Goal: Task Accomplishment & Management: Use online tool/utility

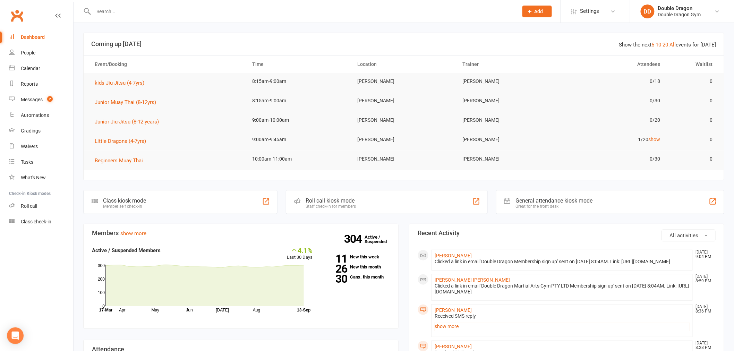
click at [370, 161] on td "[PERSON_NAME]" at bounding box center [403, 159] width 105 height 16
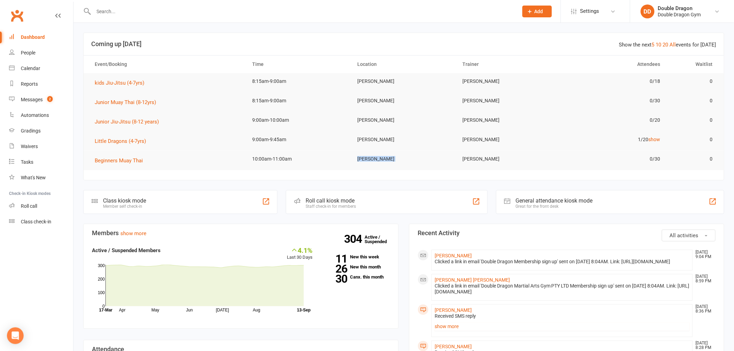
click at [370, 161] on td "[PERSON_NAME]" at bounding box center [403, 159] width 105 height 16
click at [28, 138] on link "Gradings" at bounding box center [41, 131] width 64 height 16
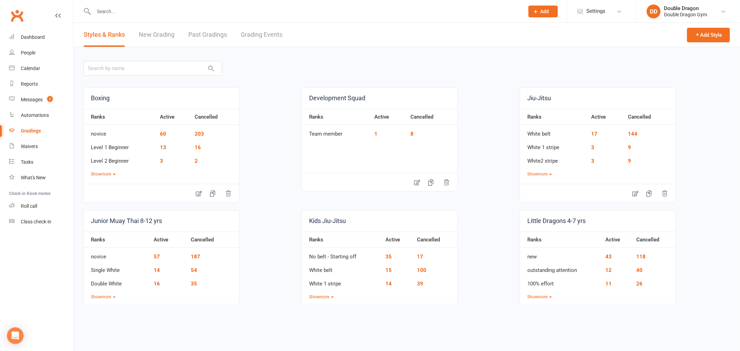
click at [254, 34] on link "Grading Events" at bounding box center [262, 35] width 42 height 24
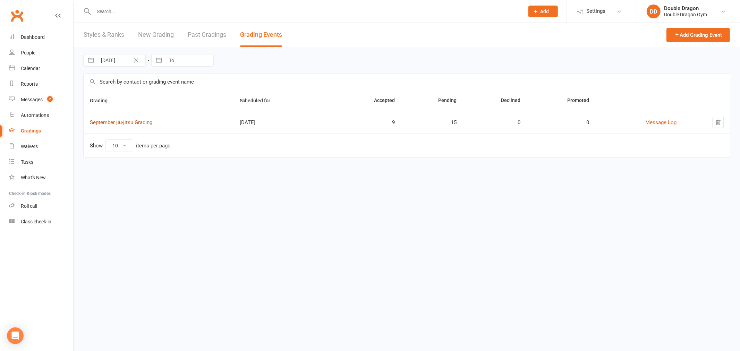
click at [133, 122] on link "September jiu-jitsu Grading" at bounding box center [121, 122] width 62 height 6
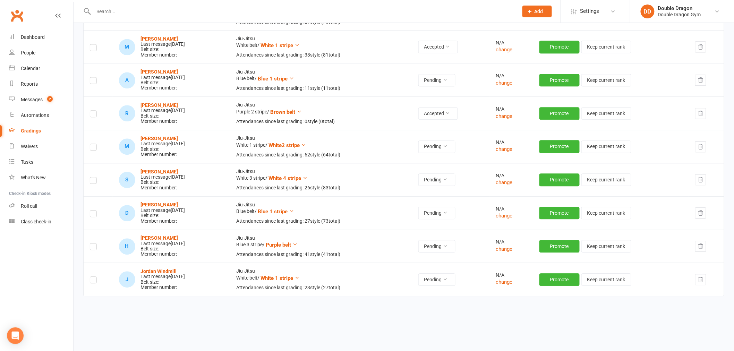
scroll to position [654, 0]
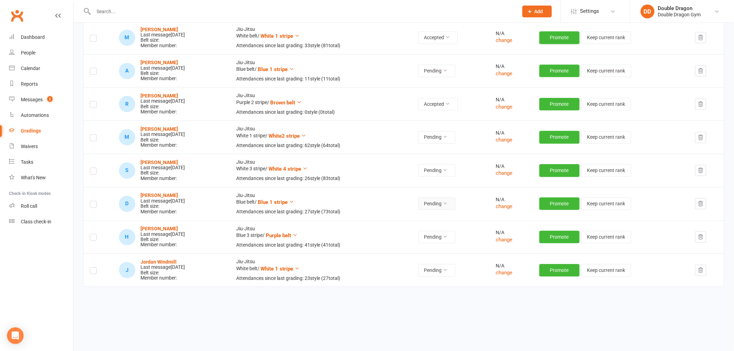
click at [450, 205] on button "Pending" at bounding box center [437, 203] width 37 height 12
click at [419, 221] on link "Accepted" at bounding box center [427, 220] width 69 height 14
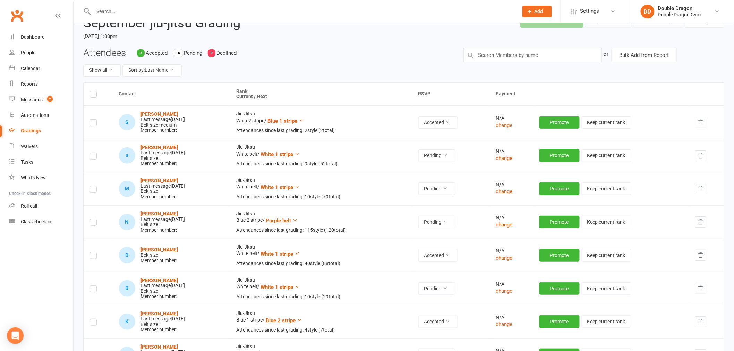
scroll to position [0, 0]
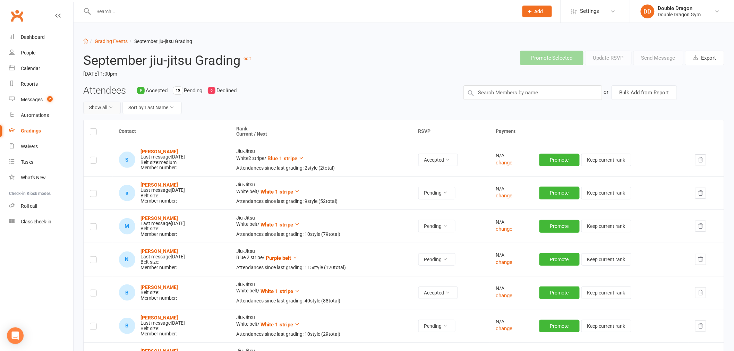
click at [108, 106] on button "Show all" at bounding box center [101, 108] width 37 height 12
click at [117, 134] on link "Accepted only" at bounding box center [118, 137] width 69 height 14
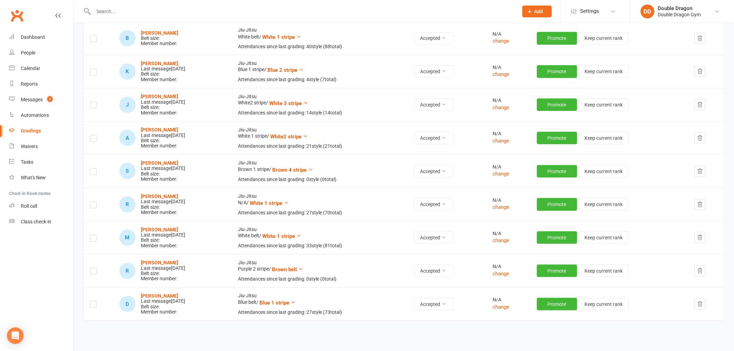
scroll to position [112, 0]
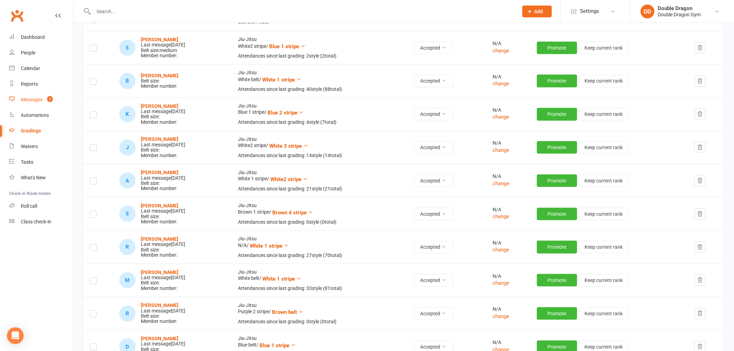
click at [30, 105] on link "Messages 2" at bounding box center [41, 100] width 64 height 16
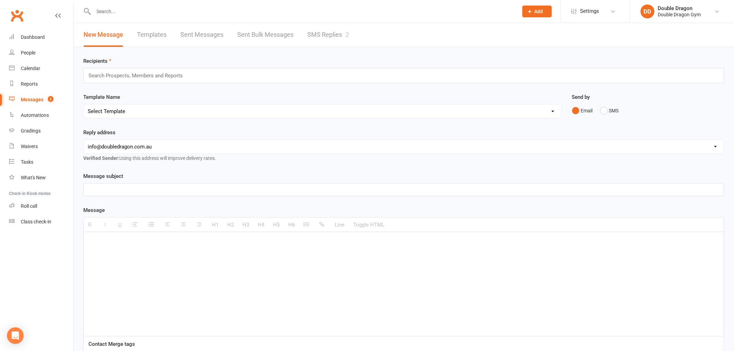
click at [317, 37] on link "SMS Replies 2" at bounding box center [328, 35] width 42 height 24
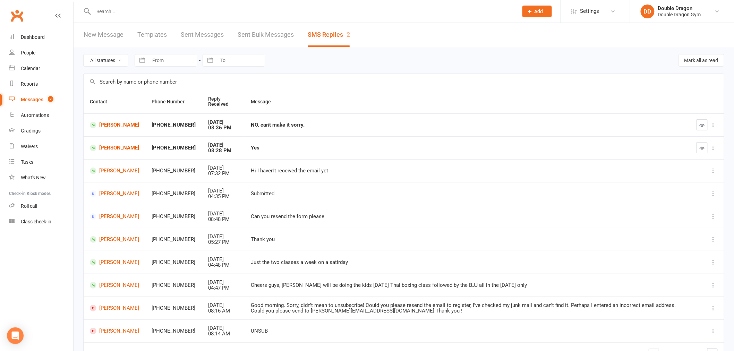
click at [713, 168] on icon at bounding box center [713, 170] width 7 height 7
click at [121, 150] on link "[PERSON_NAME]" at bounding box center [114, 148] width 49 height 7
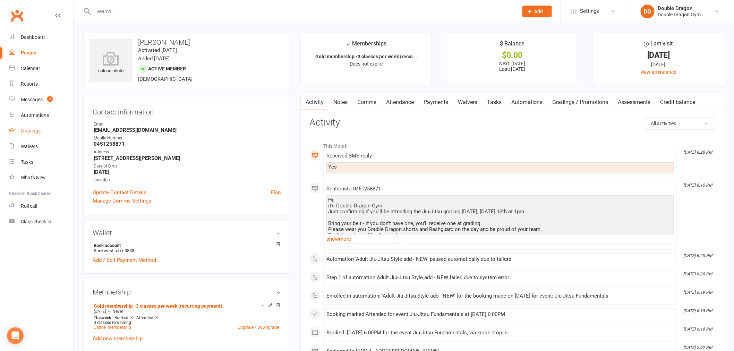
click at [31, 133] on div "Gradings" at bounding box center [31, 131] width 20 height 6
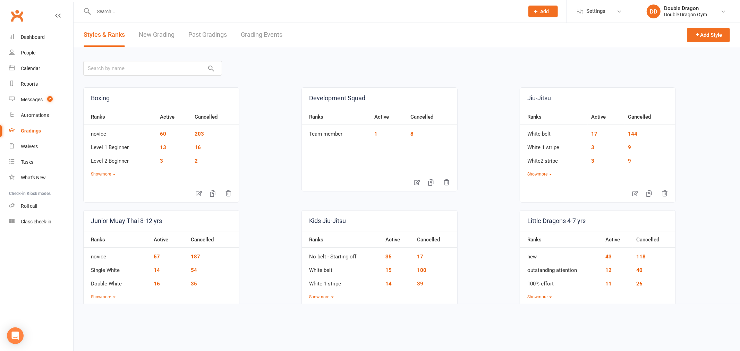
click at [272, 34] on link "Grading Events" at bounding box center [262, 35] width 42 height 24
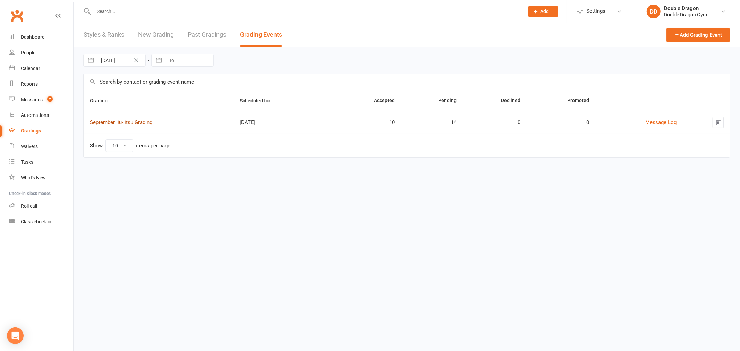
click at [124, 125] on link "September jiu-jitsu Grading" at bounding box center [121, 122] width 62 height 6
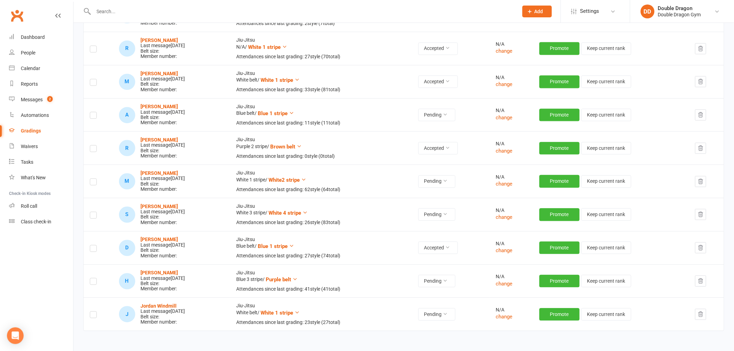
scroll to position [654, 0]
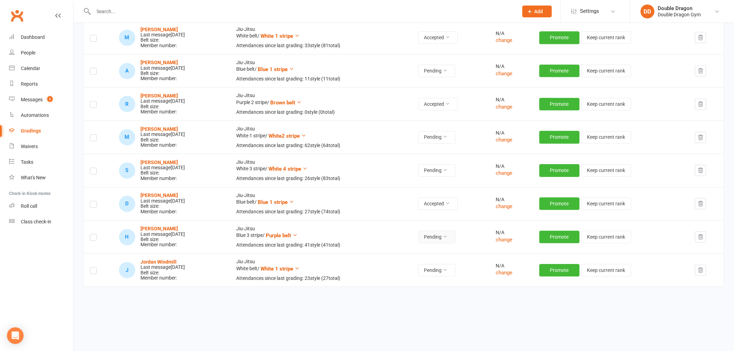
click at [438, 235] on button "Pending" at bounding box center [437, 237] width 37 height 12
click at [427, 254] on link "Accepted" at bounding box center [427, 253] width 69 height 14
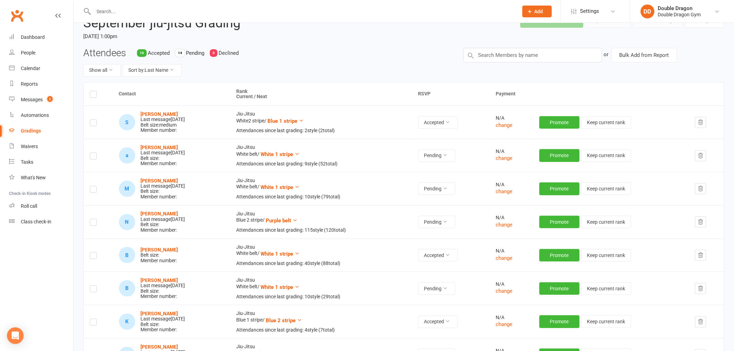
scroll to position [0, 0]
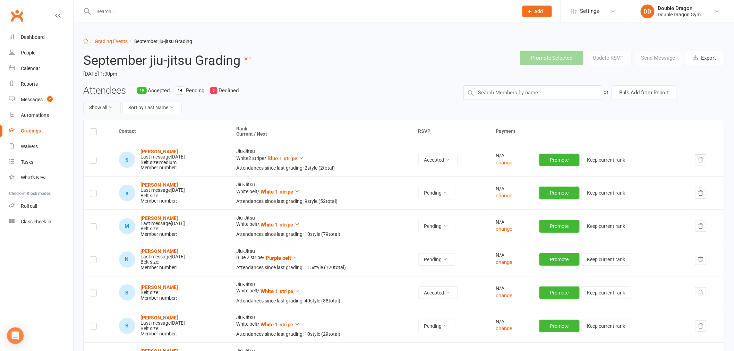
click at [115, 110] on button "Show all" at bounding box center [101, 108] width 37 height 12
click at [122, 137] on link "Accepted only" at bounding box center [118, 137] width 69 height 14
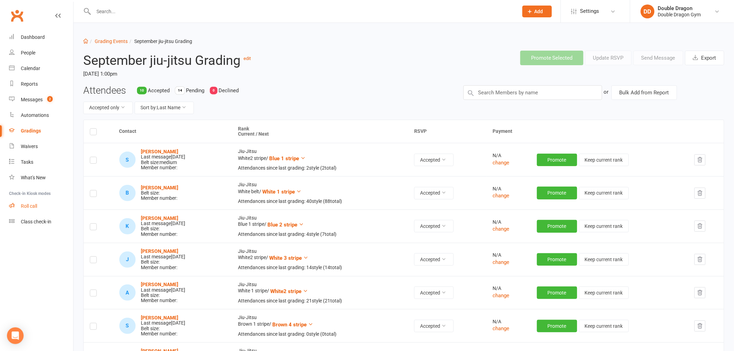
click at [34, 202] on link "Roll call" at bounding box center [41, 206] width 64 height 16
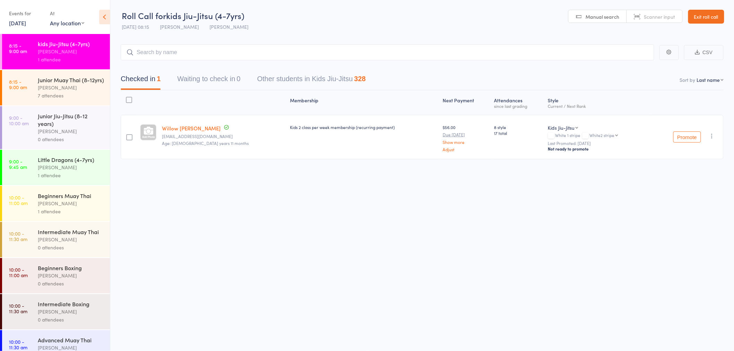
click at [51, 84] on div "Junior Muay Thai (8-12yrs)" at bounding box center [71, 80] width 66 height 8
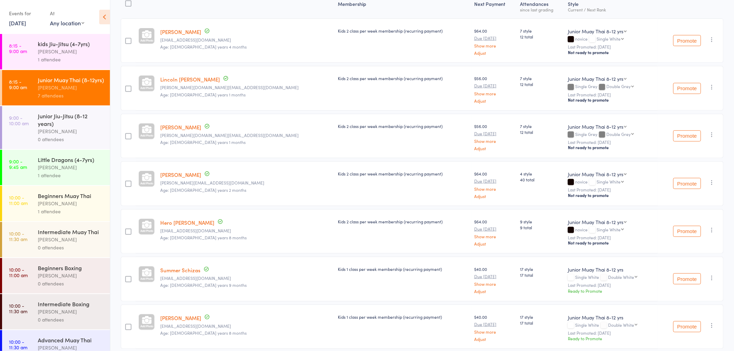
scroll to position [116, 0]
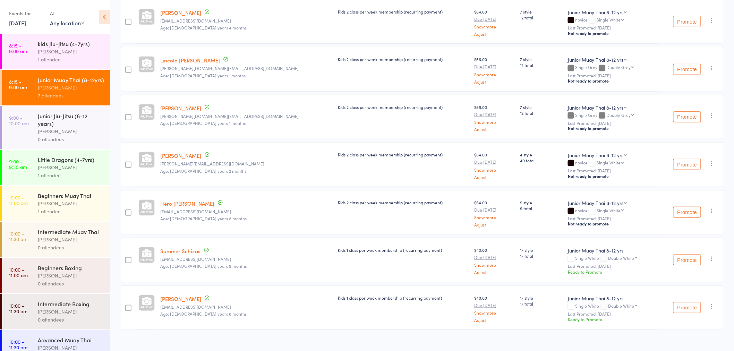
click at [78, 179] on div "1 attendee" at bounding box center [71, 175] width 66 height 8
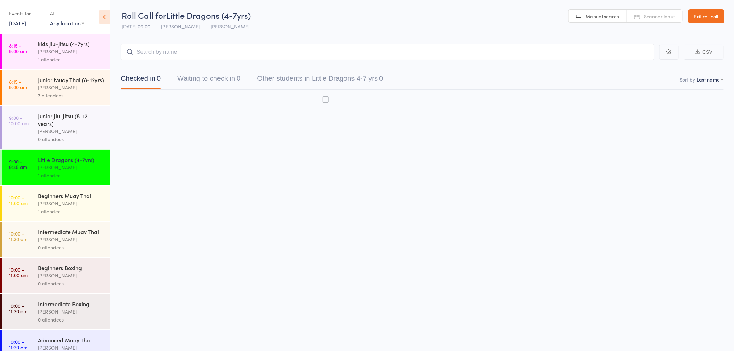
scroll to position [0, 0]
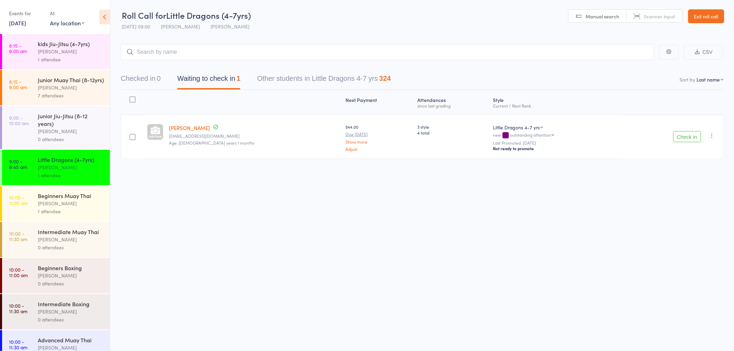
click at [75, 200] on div "Beginners Muay Thai" at bounding box center [71, 196] width 66 height 8
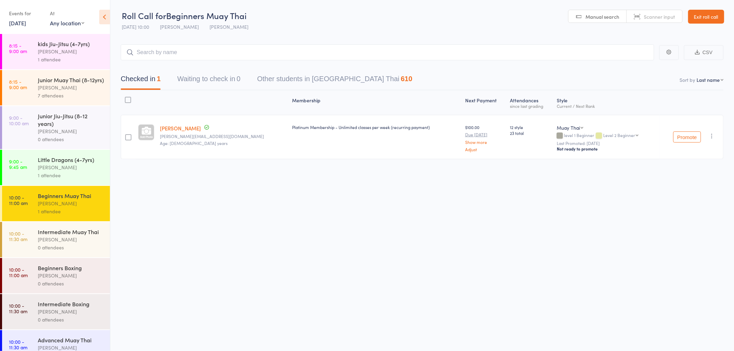
click at [54, 100] on div "7 attendees" at bounding box center [71, 96] width 66 height 8
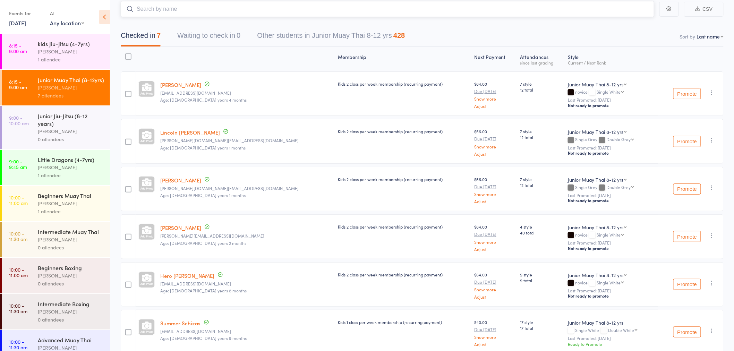
scroll to position [8, 0]
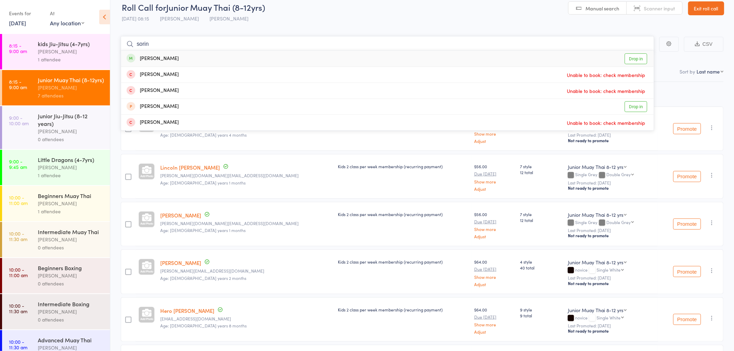
type input "sorin"
click at [644, 59] on link "Drop in" at bounding box center [636, 58] width 23 height 11
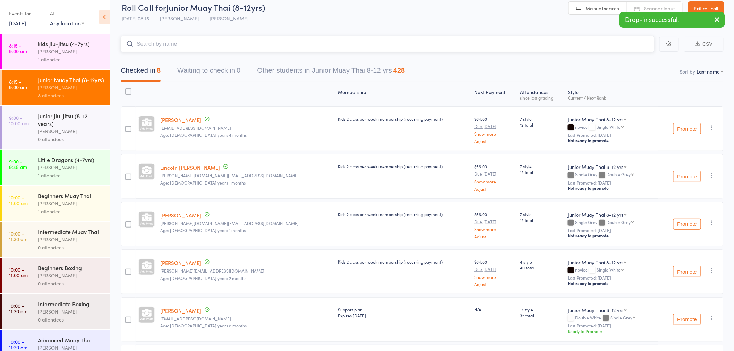
click at [543, 42] on input "search" at bounding box center [388, 44] width 534 height 16
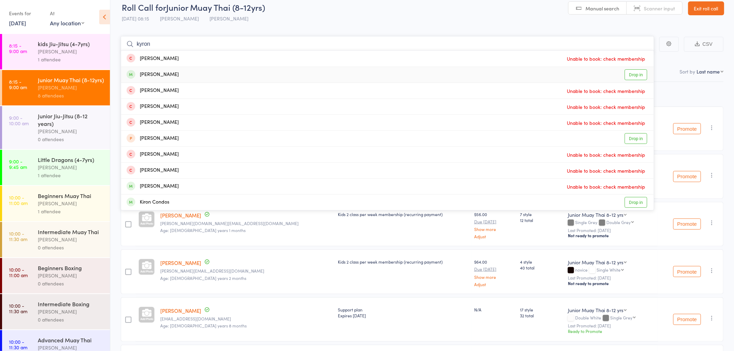
type input "kyron"
click at [639, 79] on link "Drop in" at bounding box center [636, 74] width 23 height 11
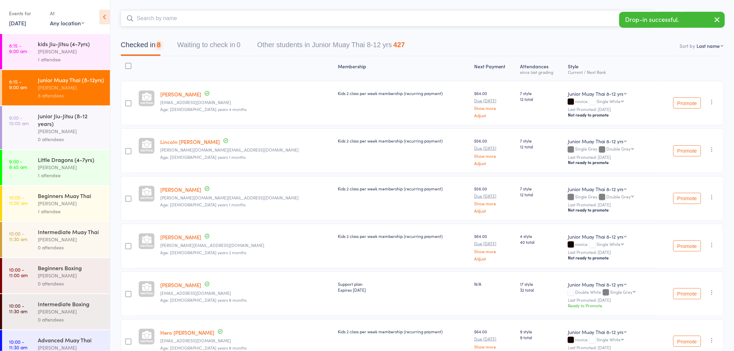
scroll to position [85, 0]
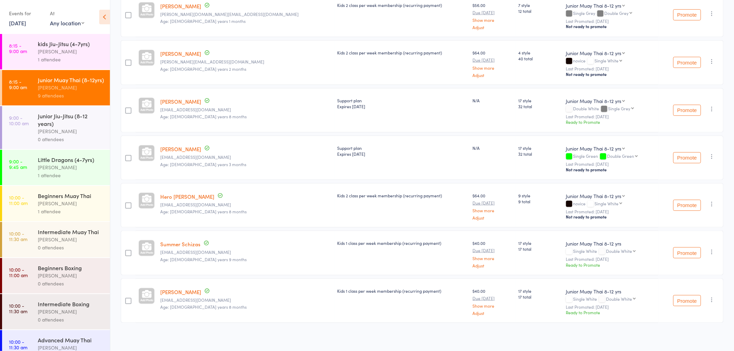
scroll to position [218, 0]
